Goal: Transaction & Acquisition: Purchase product/service

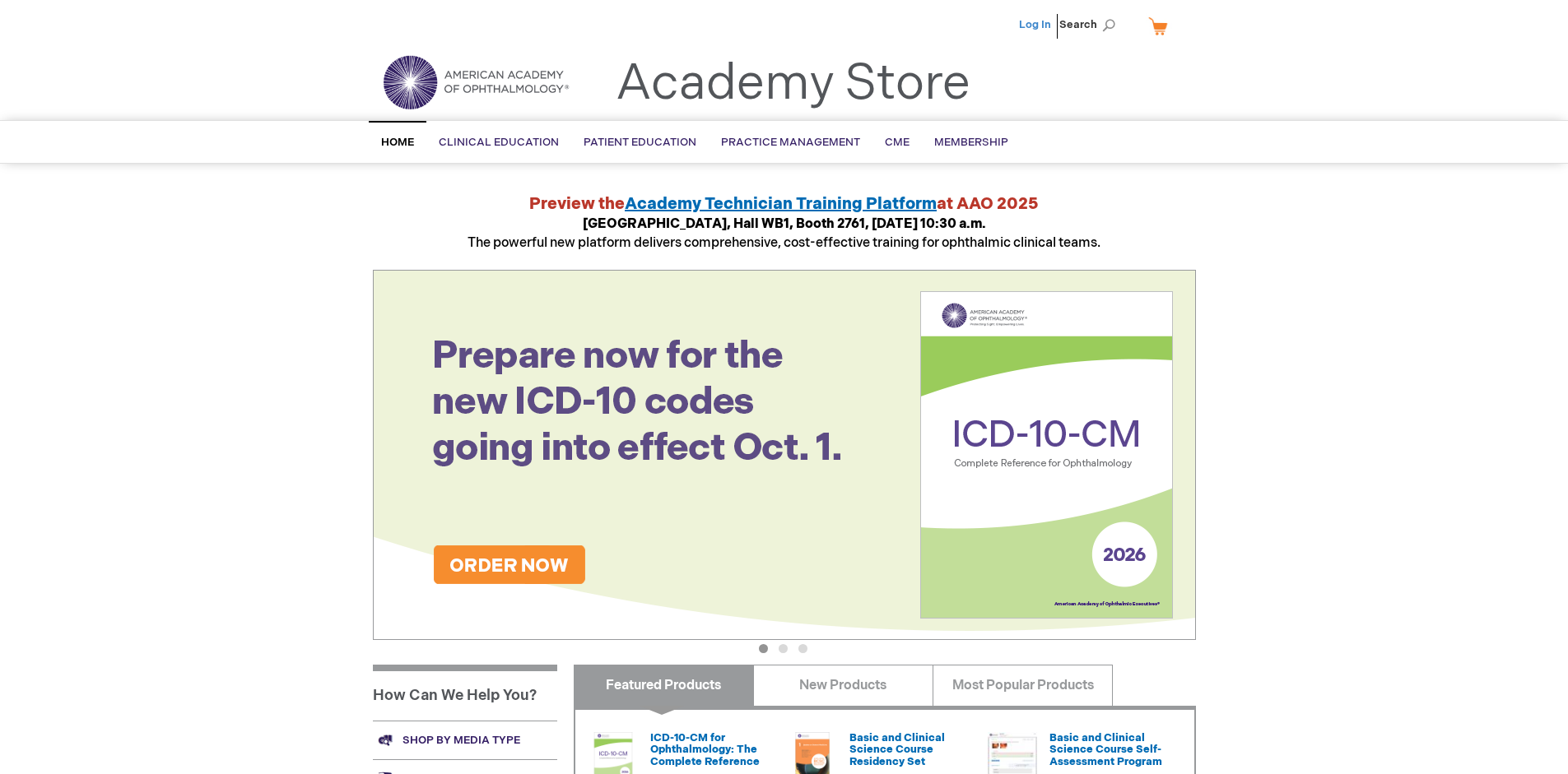
click at [1037, 25] on link "Log In" at bounding box center [1035, 25] width 32 height 13
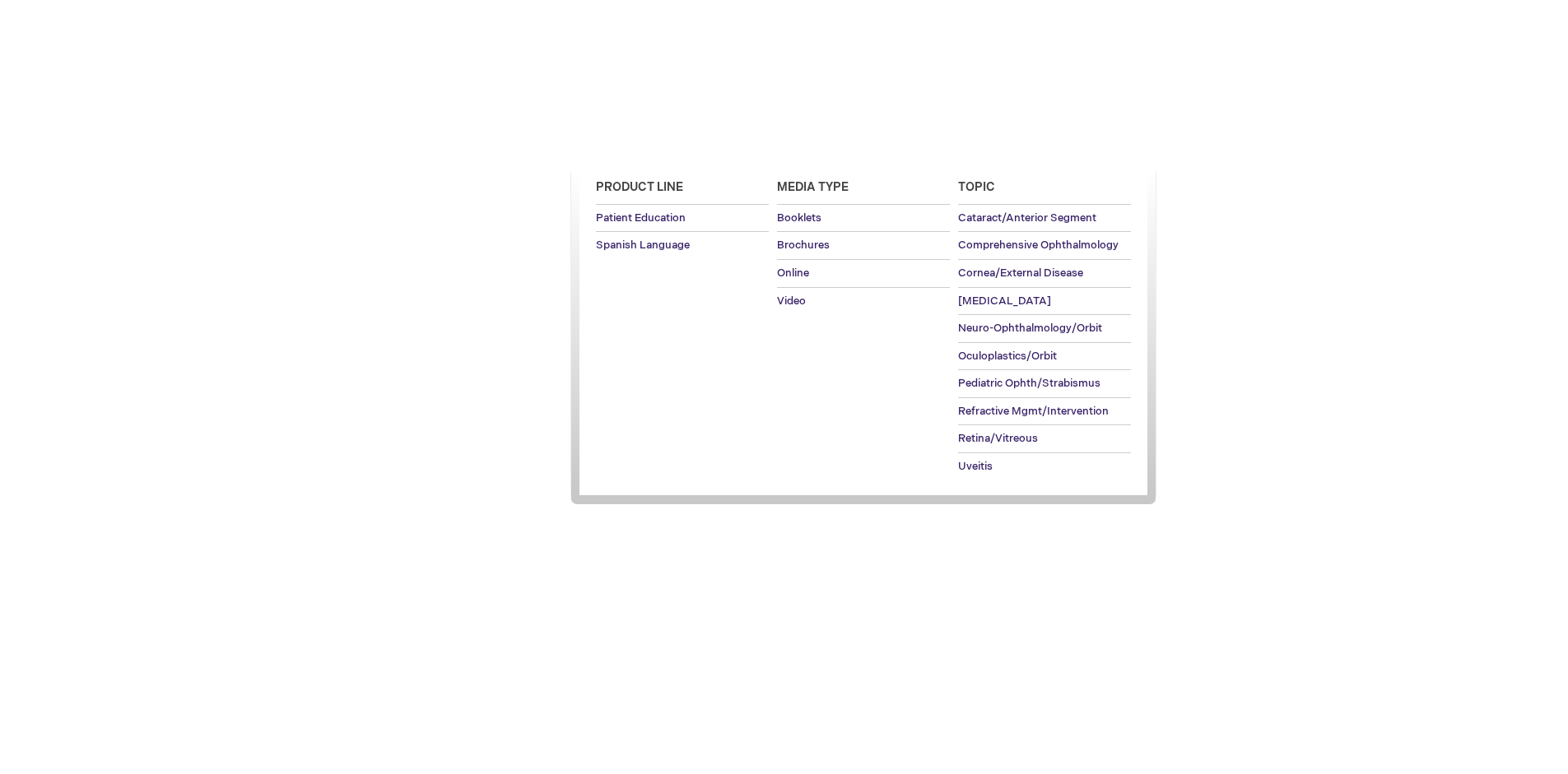
click at [635, 143] on span "Patient Education" at bounding box center [640, 143] width 113 height 13
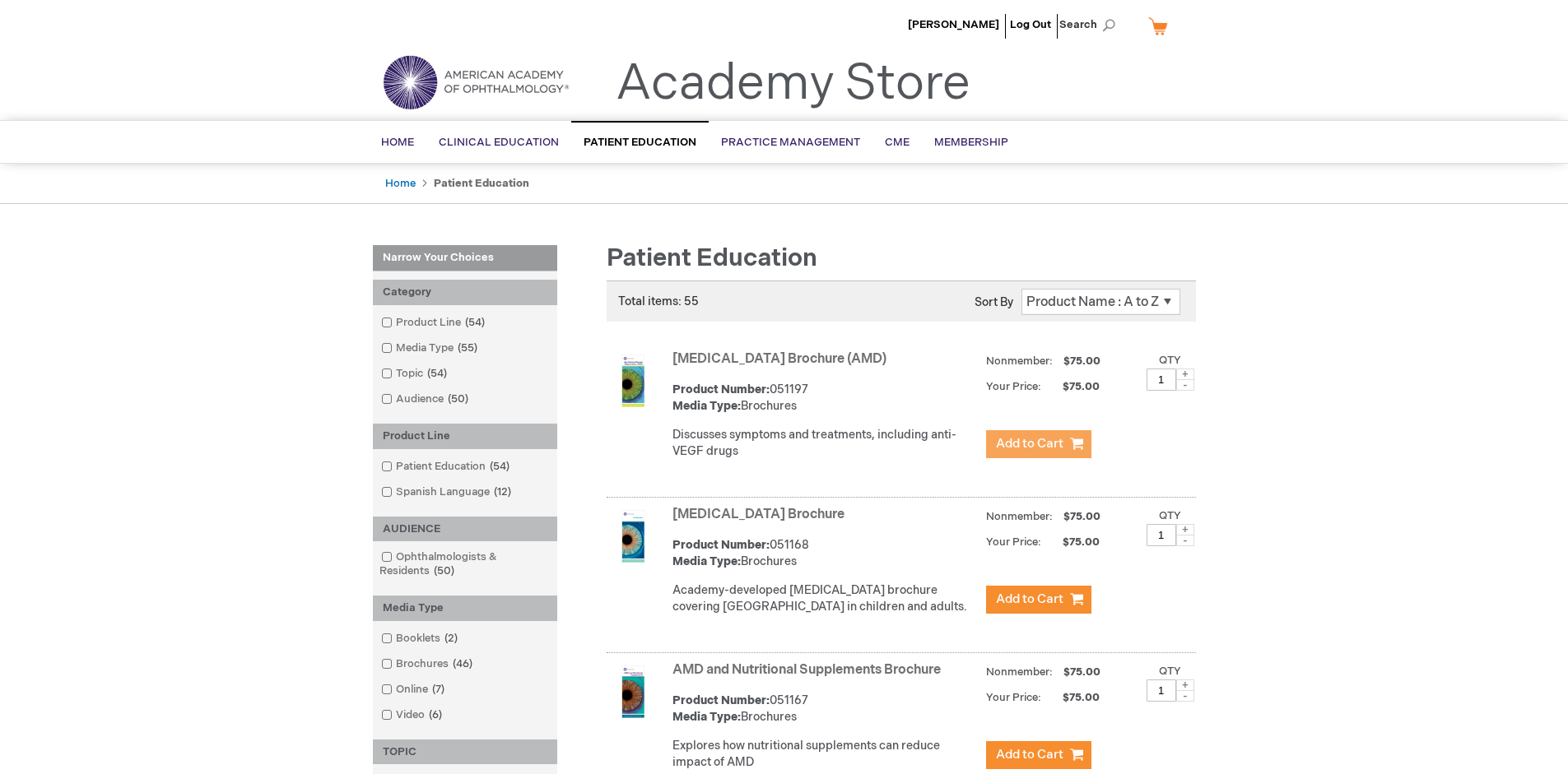
click at [1039, 445] on span "Add to Cart" at bounding box center [1029, 444] width 67 height 16
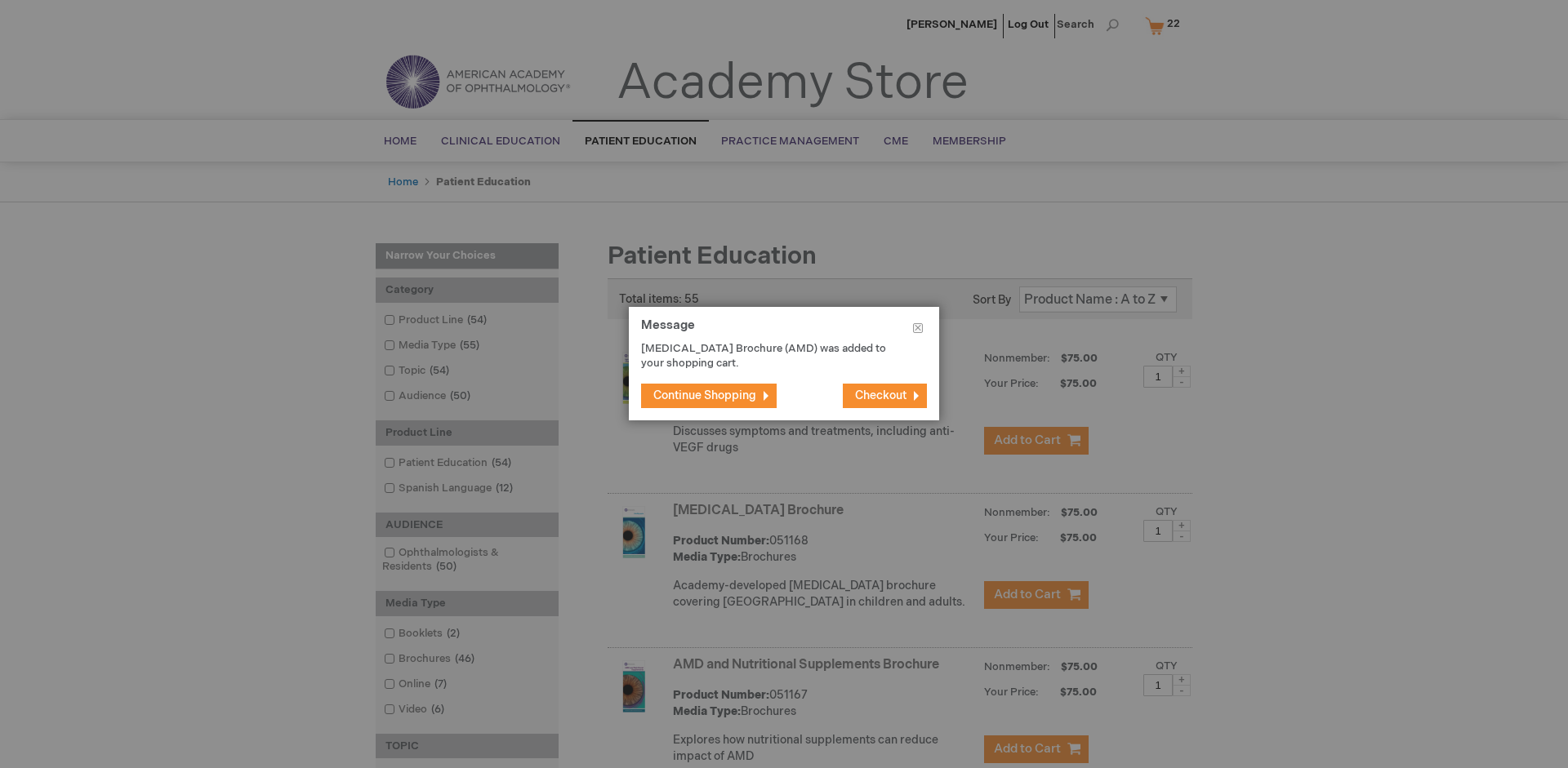
click at [705, 395] on span "Continue Shopping" at bounding box center [704, 395] width 103 height 14
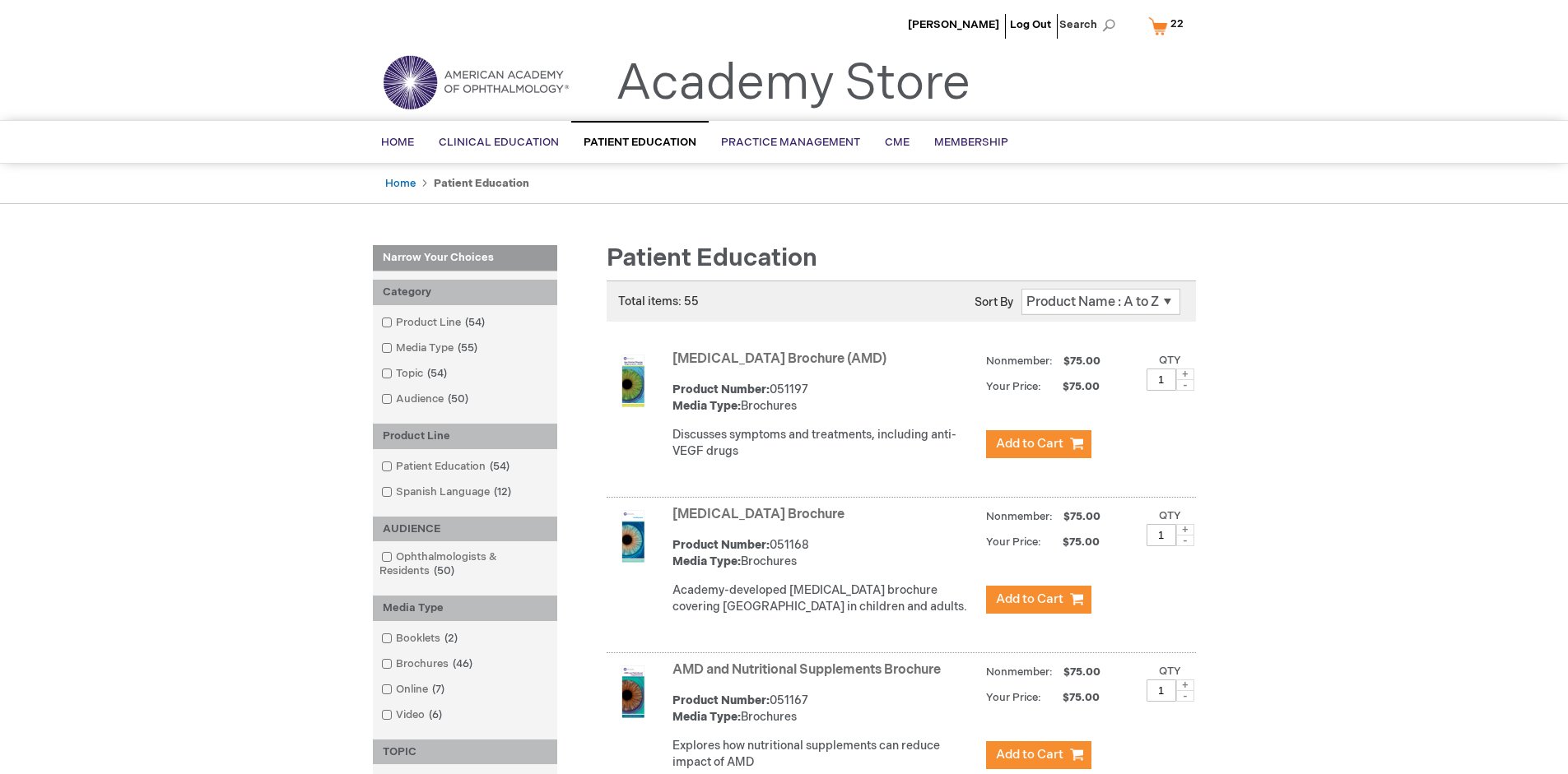
click at [810, 678] on link "AMD and Nutritional Supplements Brochure" at bounding box center [807, 670] width 268 height 16
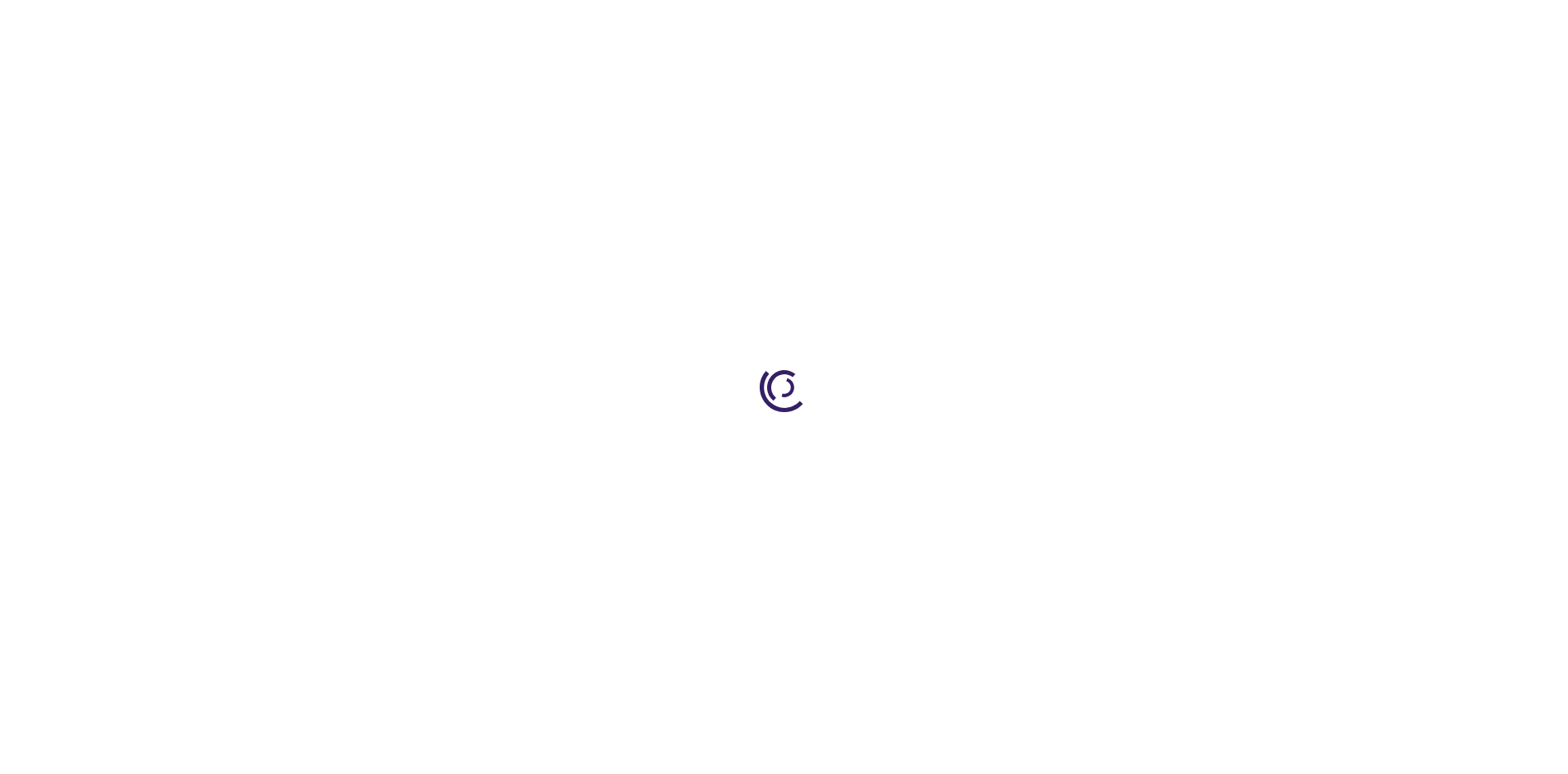
type input "1"
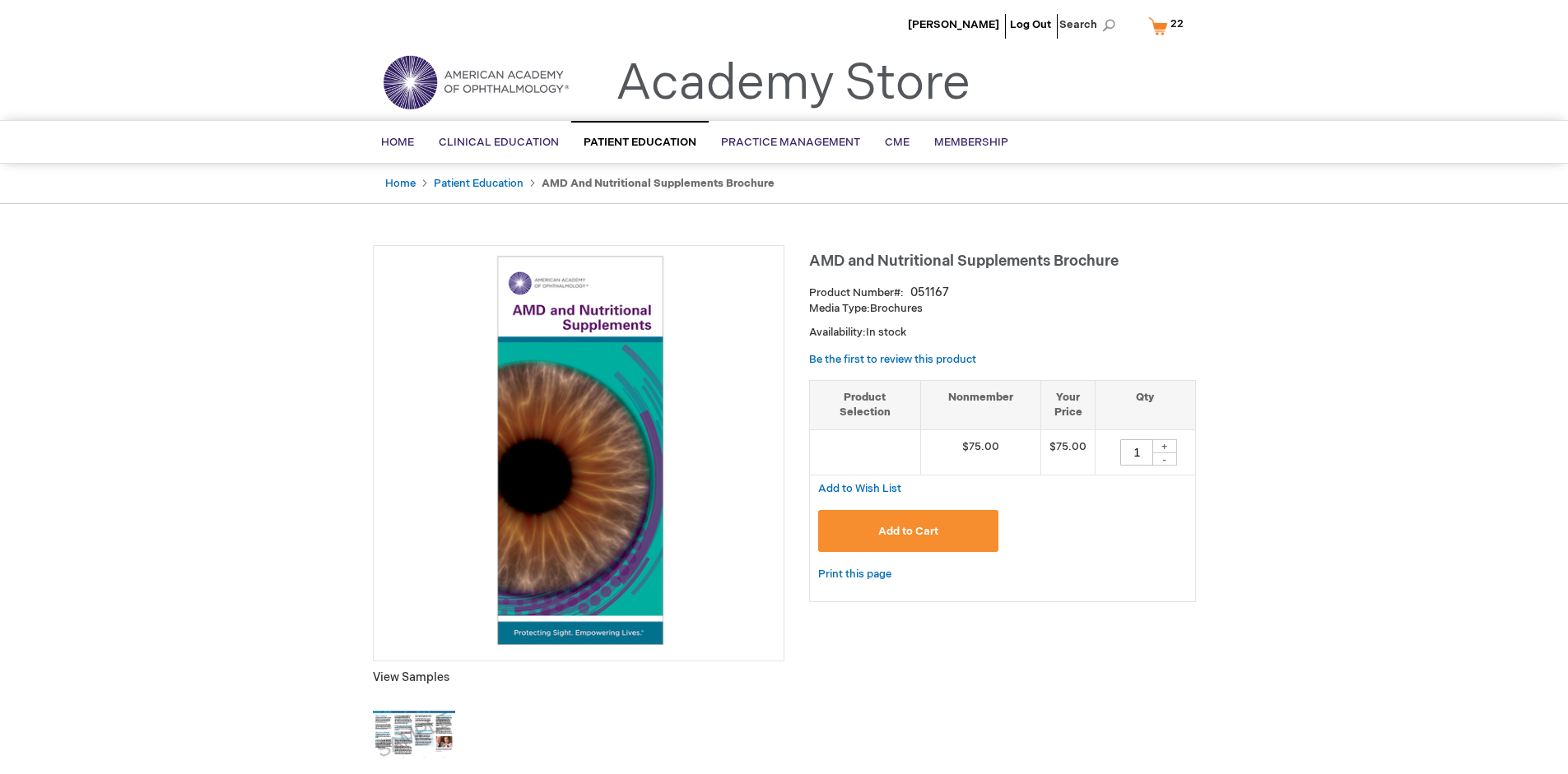
click at [908, 531] on span "Add to Cart" at bounding box center [908, 531] width 60 height 13
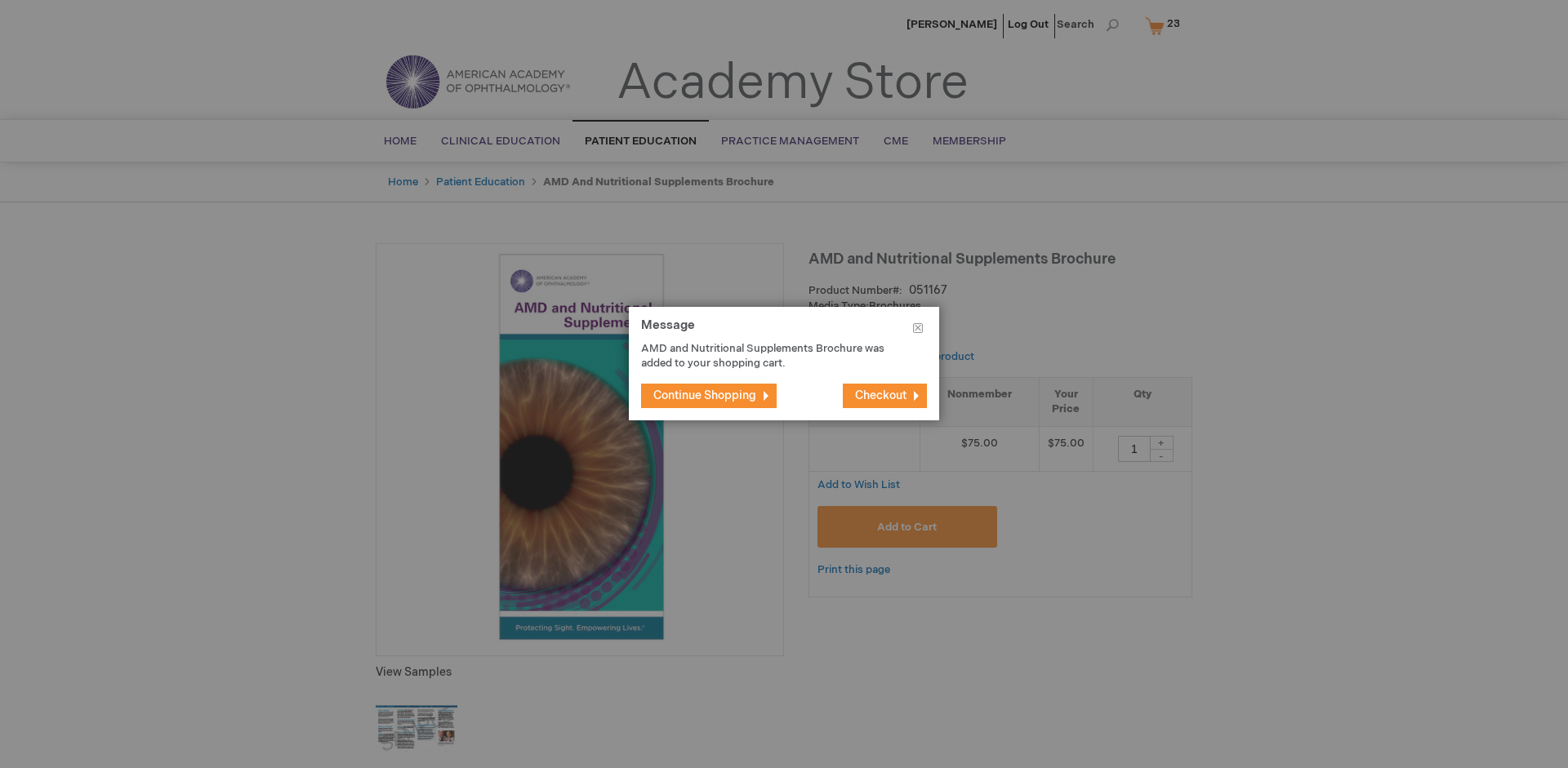
click at [705, 395] on span "Continue Shopping" at bounding box center [704, 395] width 103 height 14
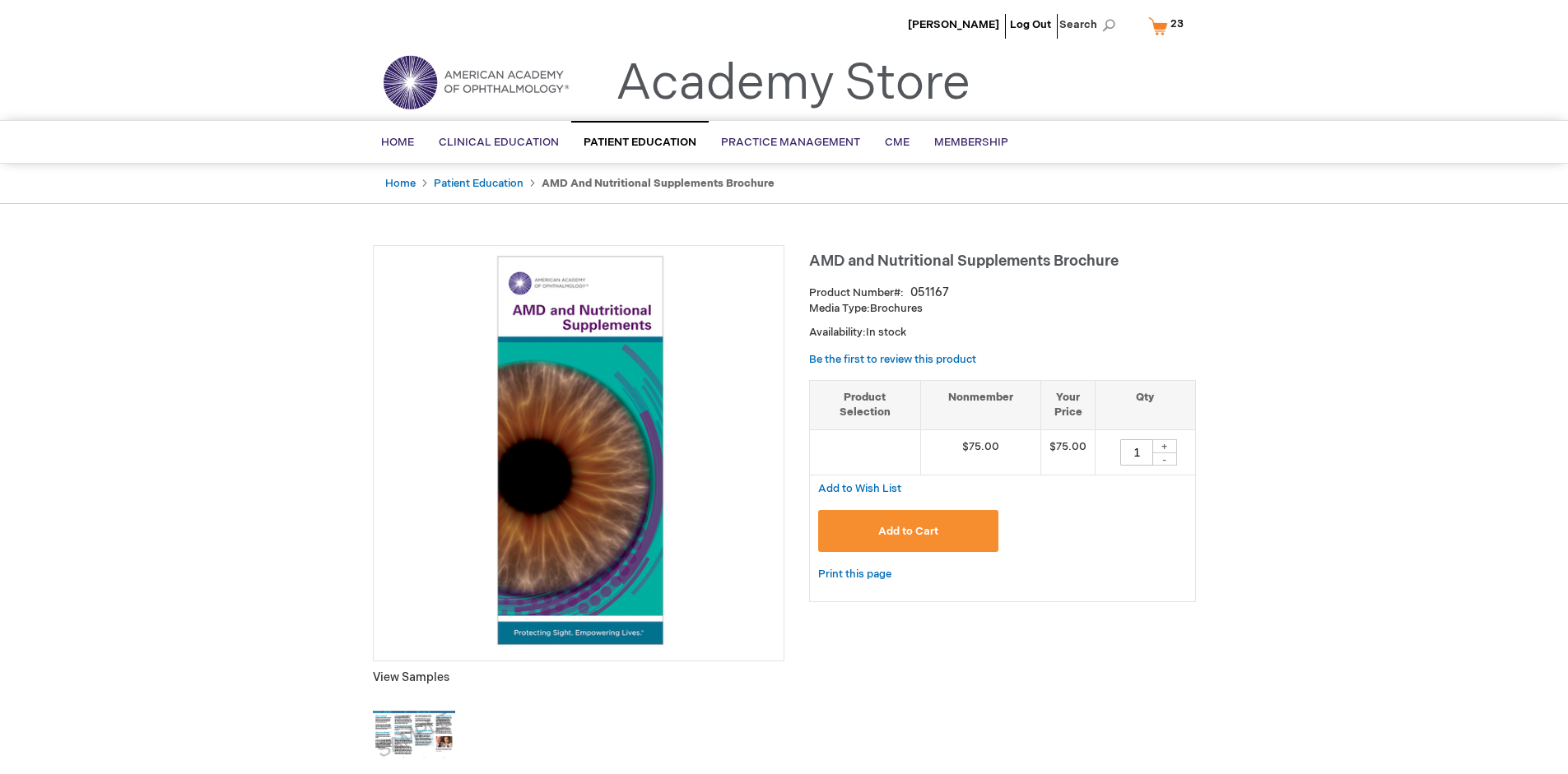
click at [1169, 26] on span "23 23 items" at bounding box center [1178, 23] width 18 height 19
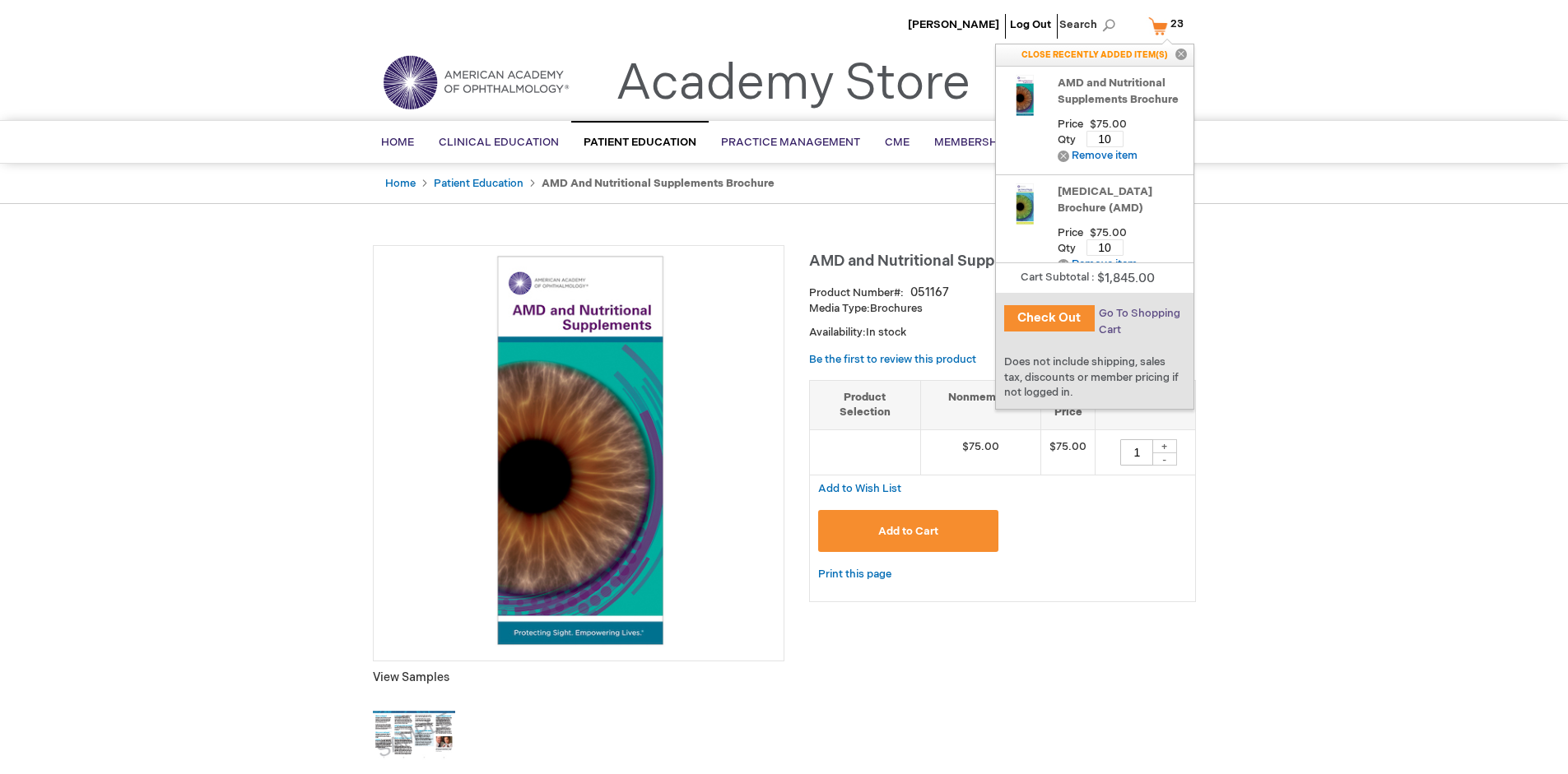
click at [1138, 314] on span "Go To Shopping Cart" at bounding box center [1140, 322] width 82 height 29
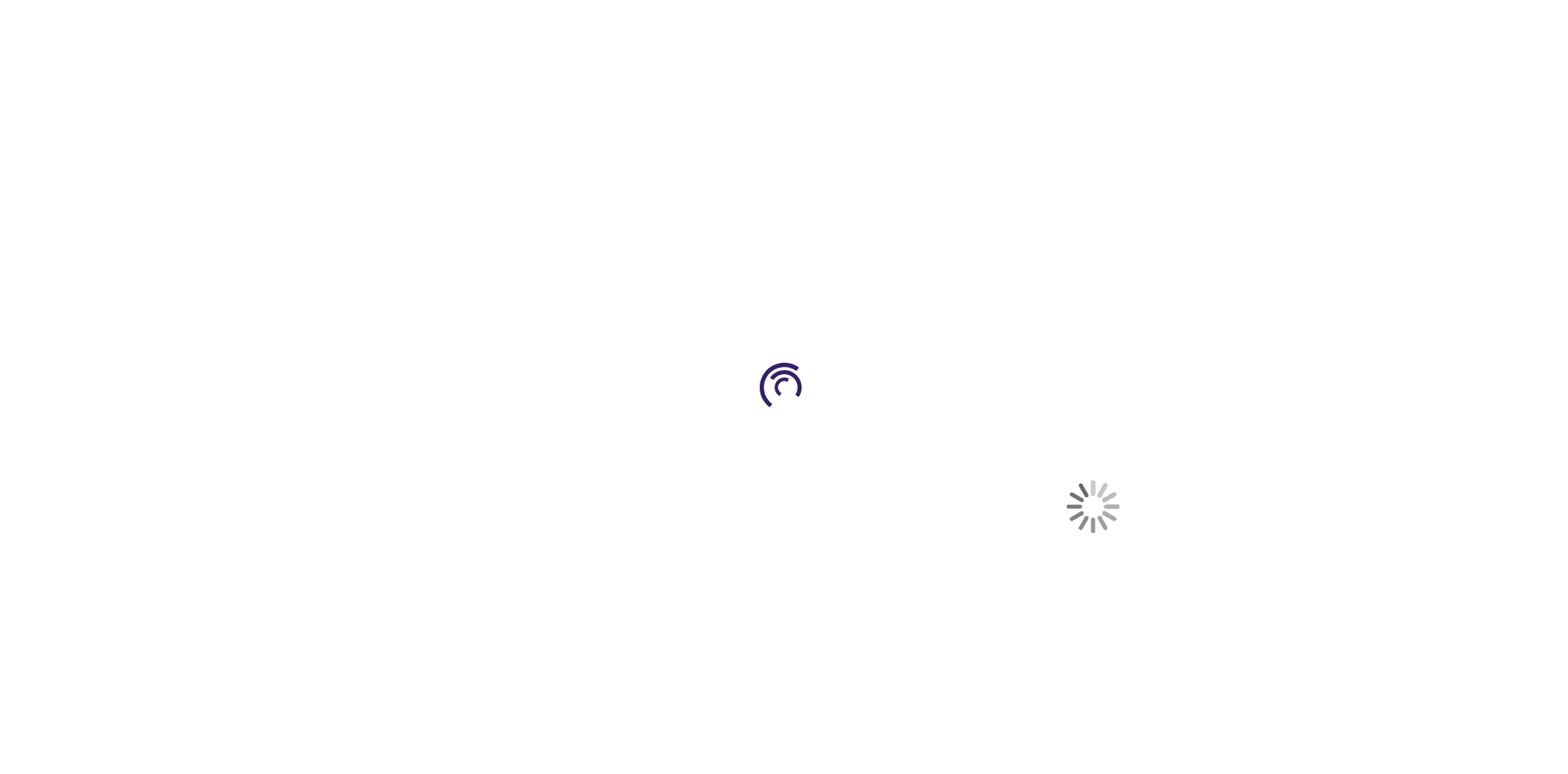
select select "US"
select select "41"
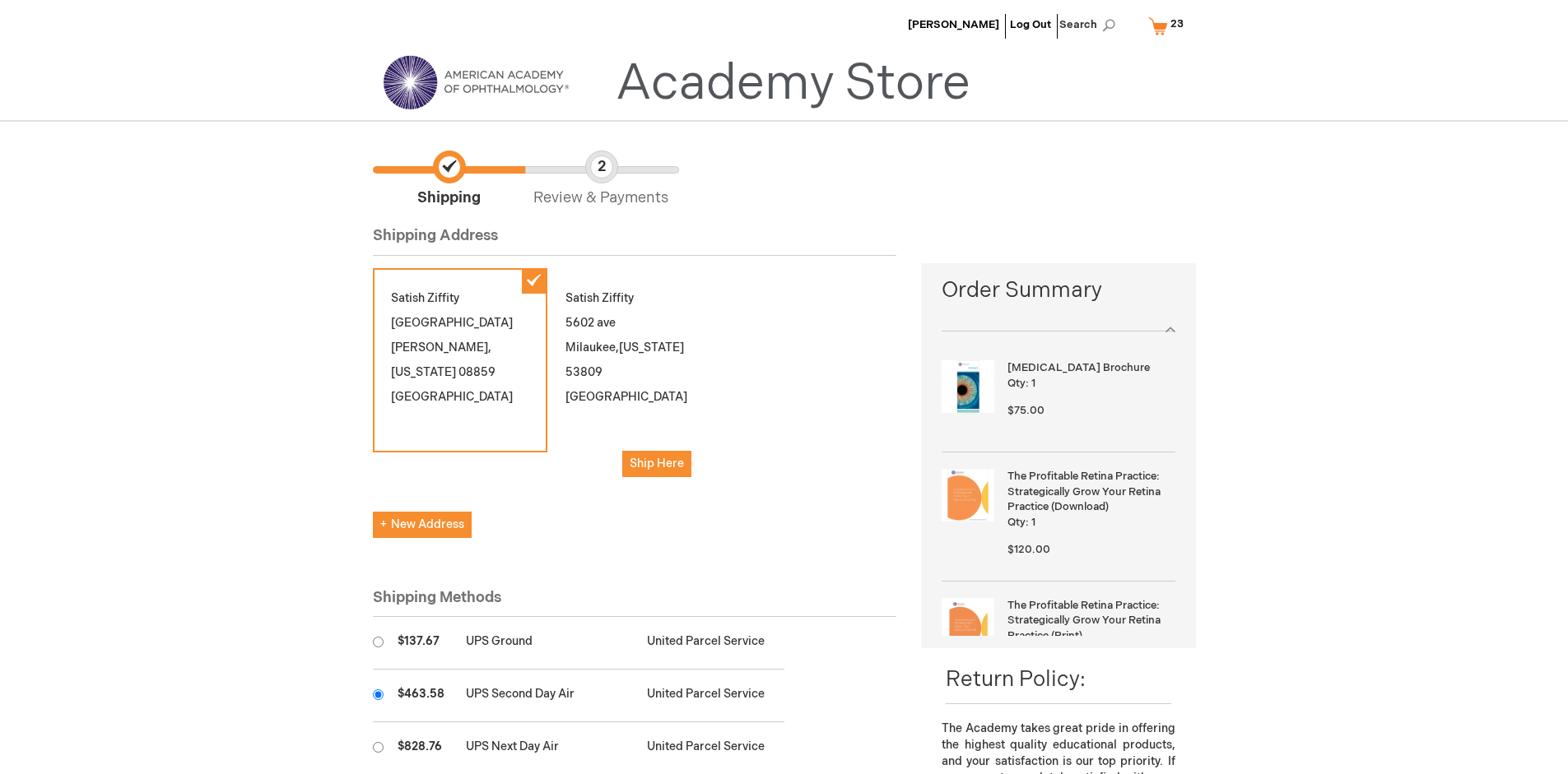
click at [377, 695] on input "radio" at bounding box center [378, 695] width 11 height 11
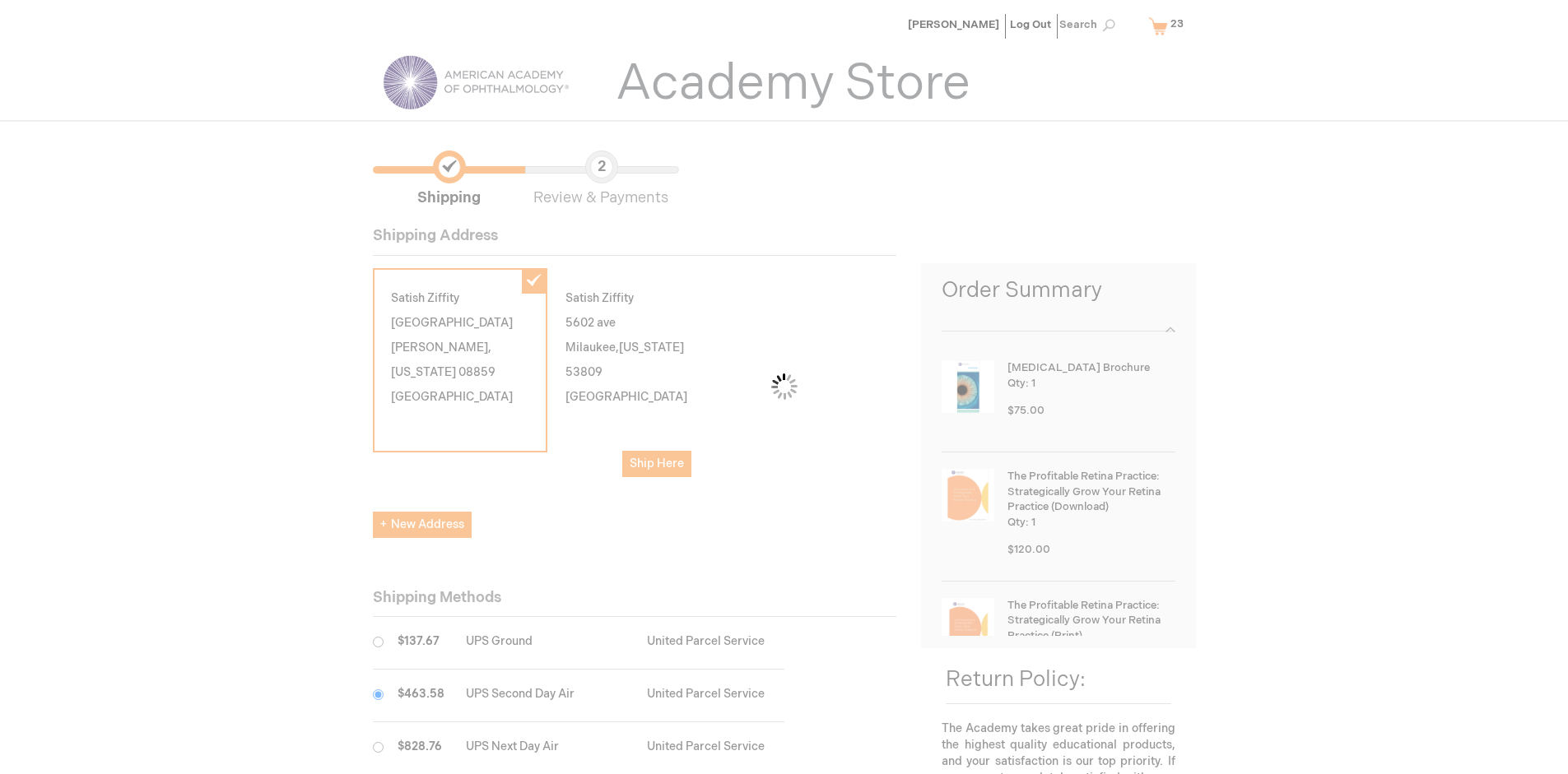
scroll to position [82, 0]
